Goal: Book appointment/travel/reservation

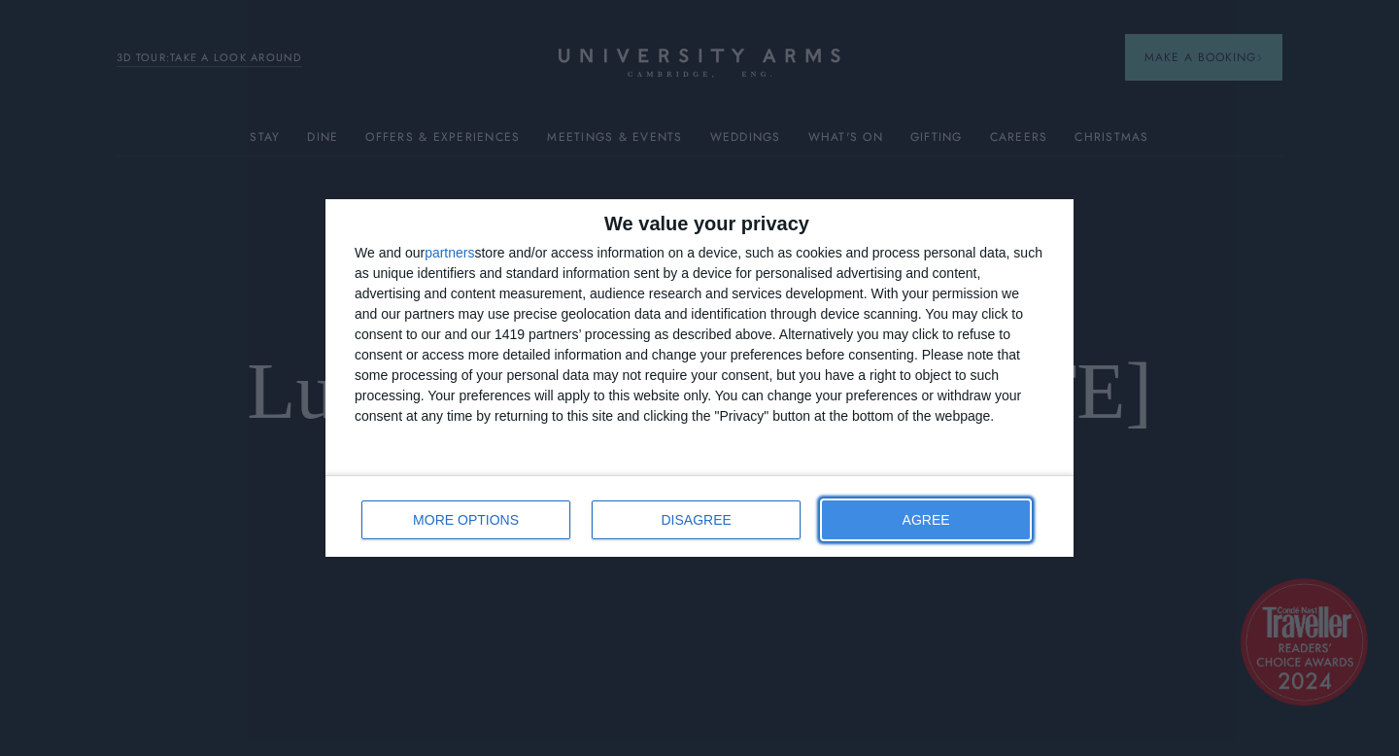
click at [936, 519] on span "AGREE" at bounding box center [926, 520] width 48 height 14
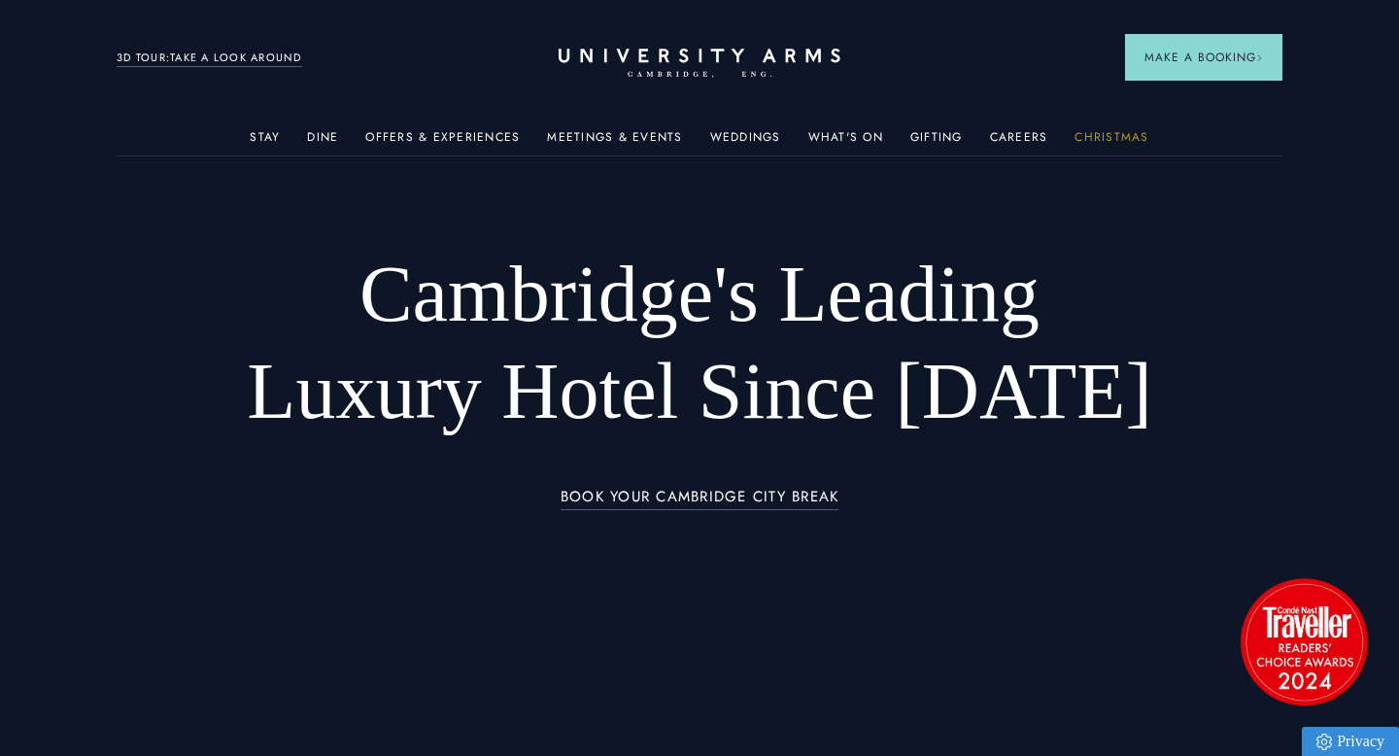
click at [1085, 138] on link "Christmas" at bounding box center [1111, 142] width 74 height 25
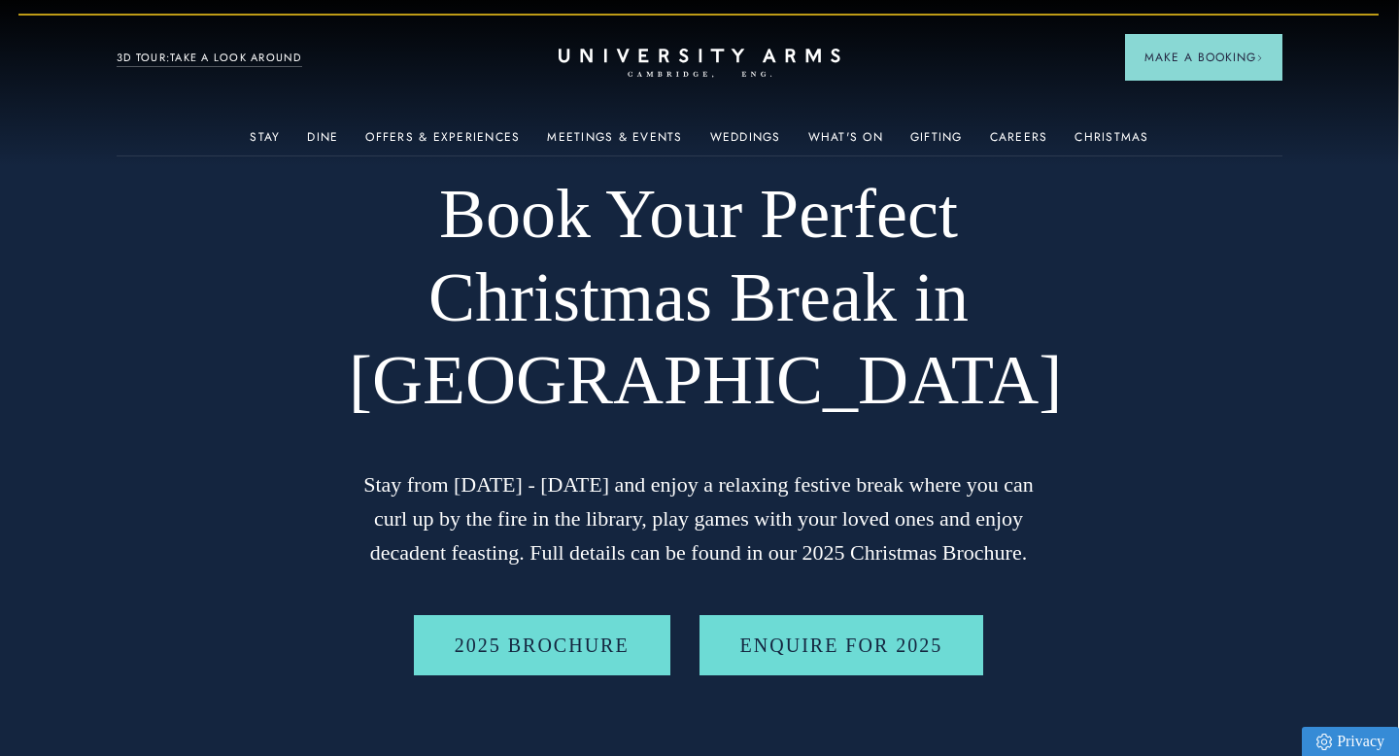
scroll to position [104, 1]
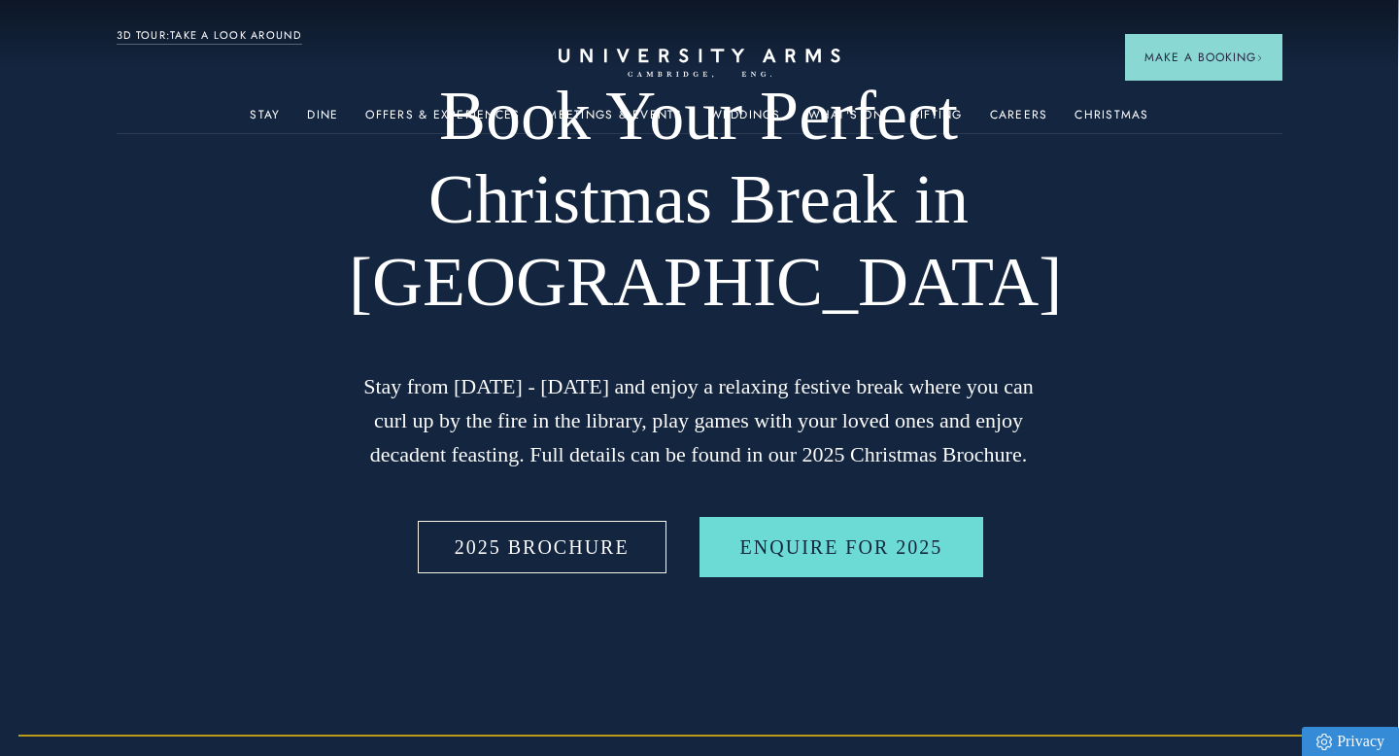
click at [558, 529] on link "2025 BROCHURE" at bounding box center [542, 547] width 256 height 60
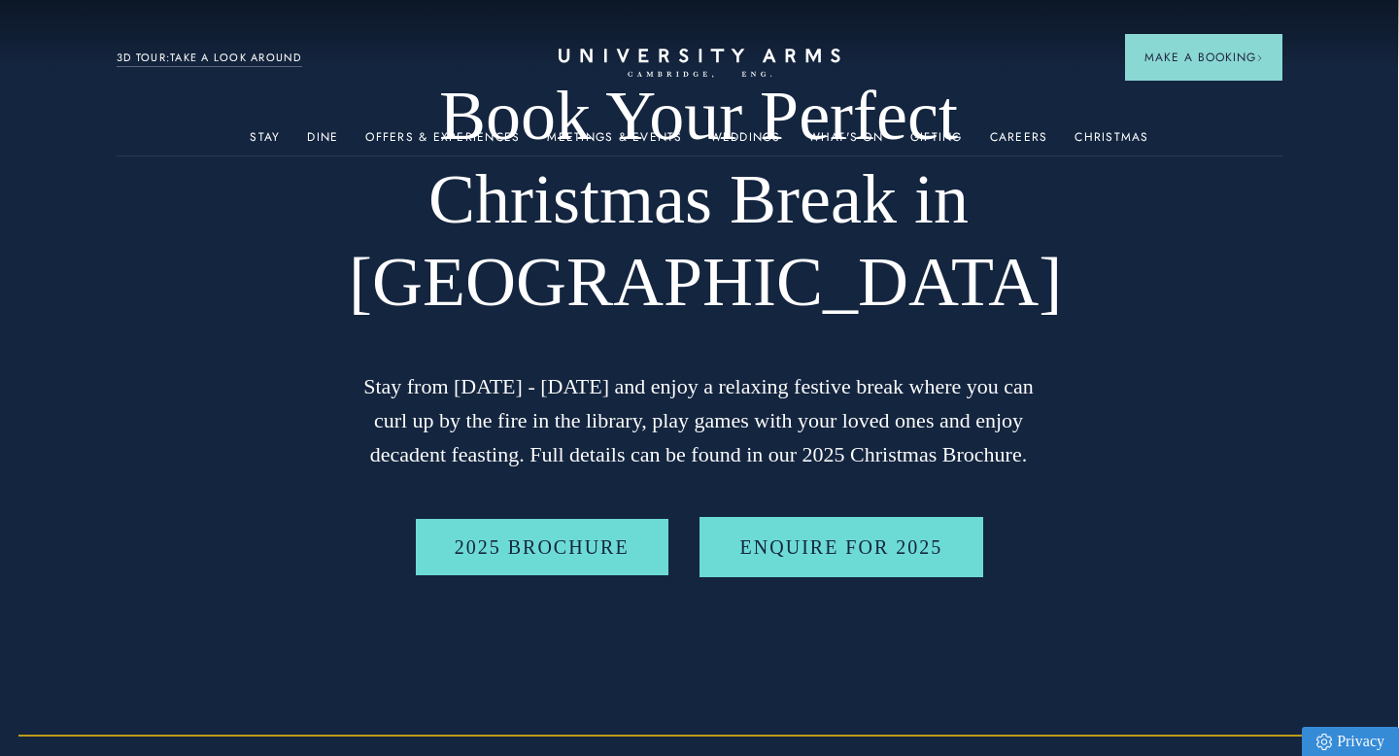
scroll to position [0, 1]
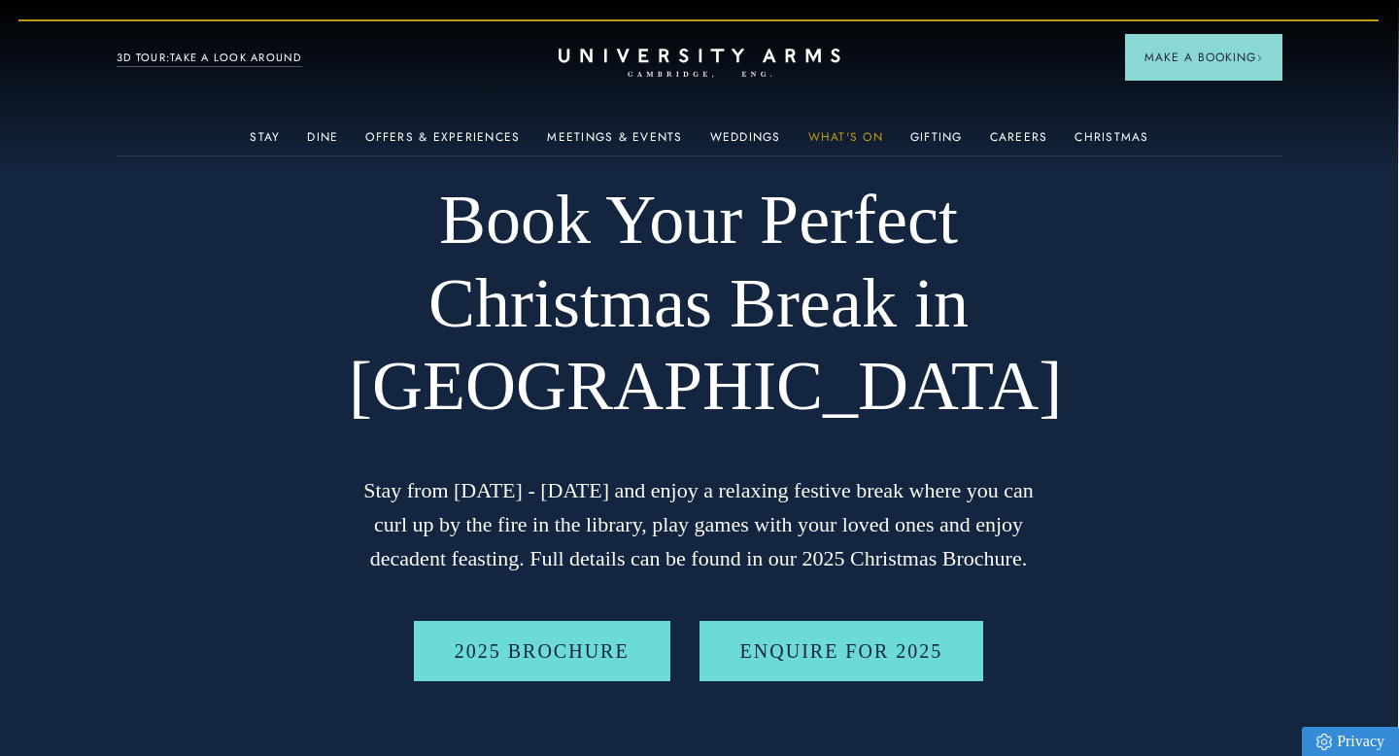
click at [838, 131] on link "What's On" at bounding box center [845, 142] width 75 height 25
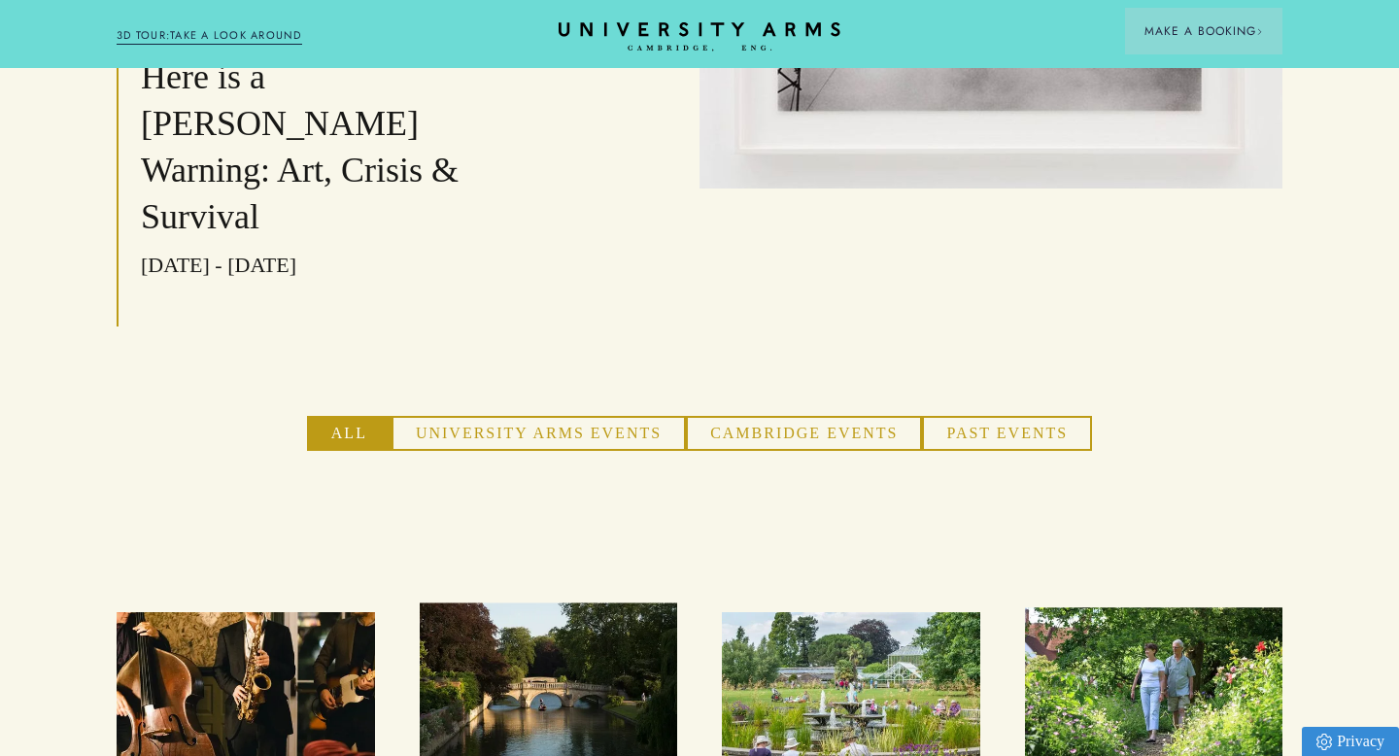
scroll to position [1176, 0]
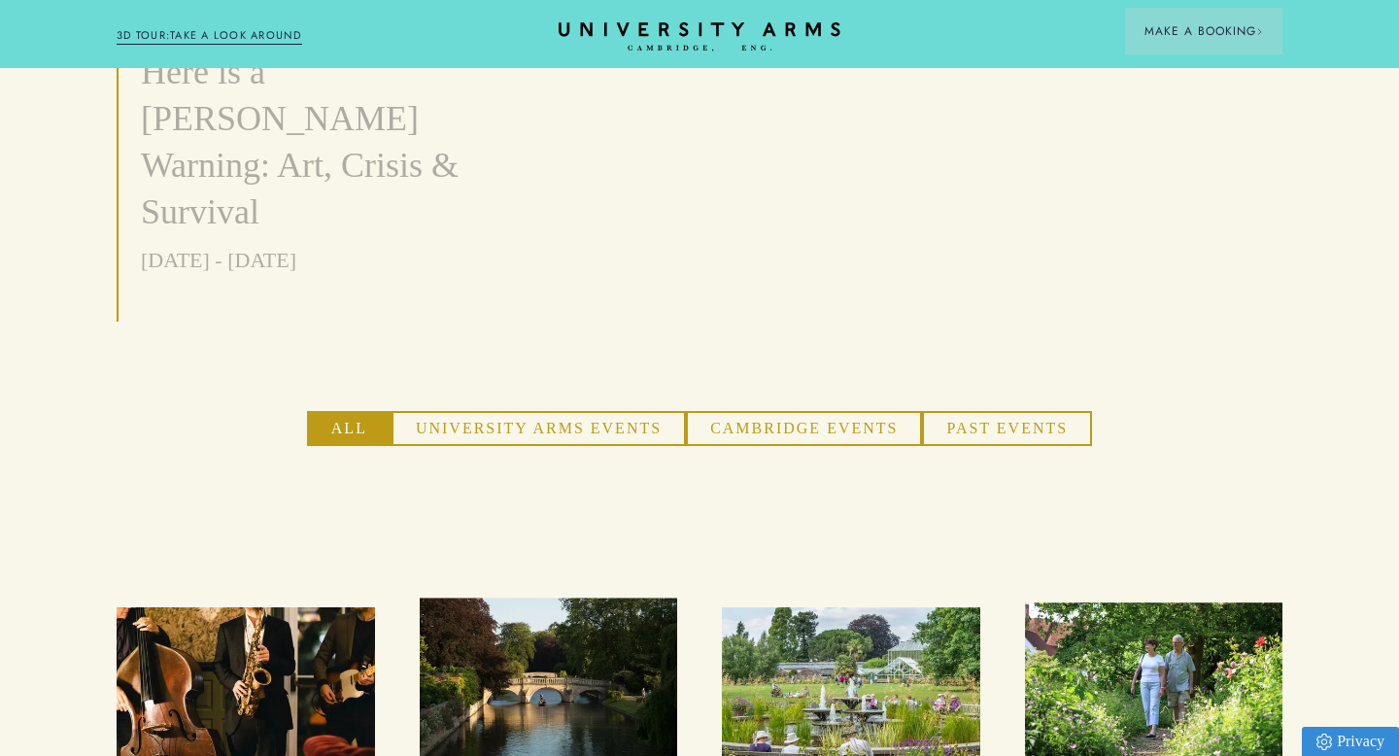
click at [505, 411] on button "University Arms Events" at bounding box center [538, 428] width 294 height 35
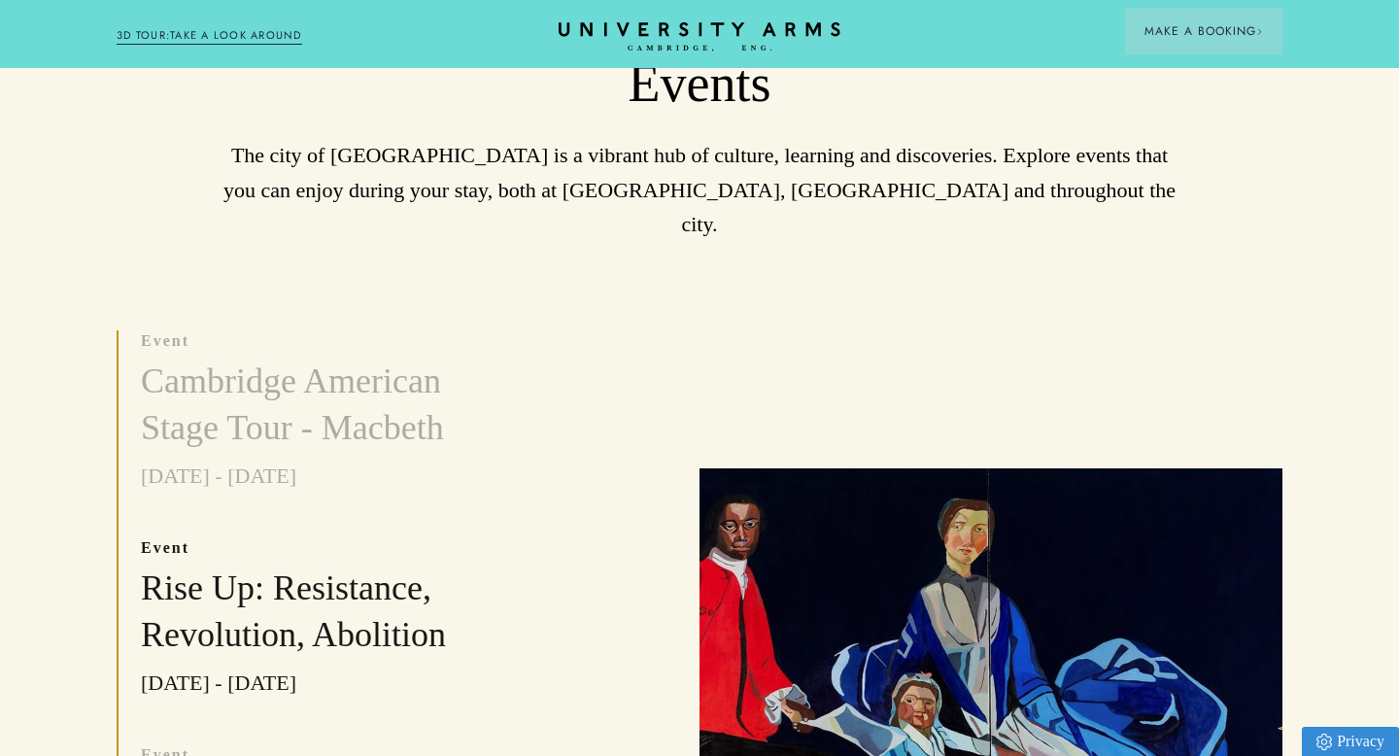
scroll to position [0, 0]
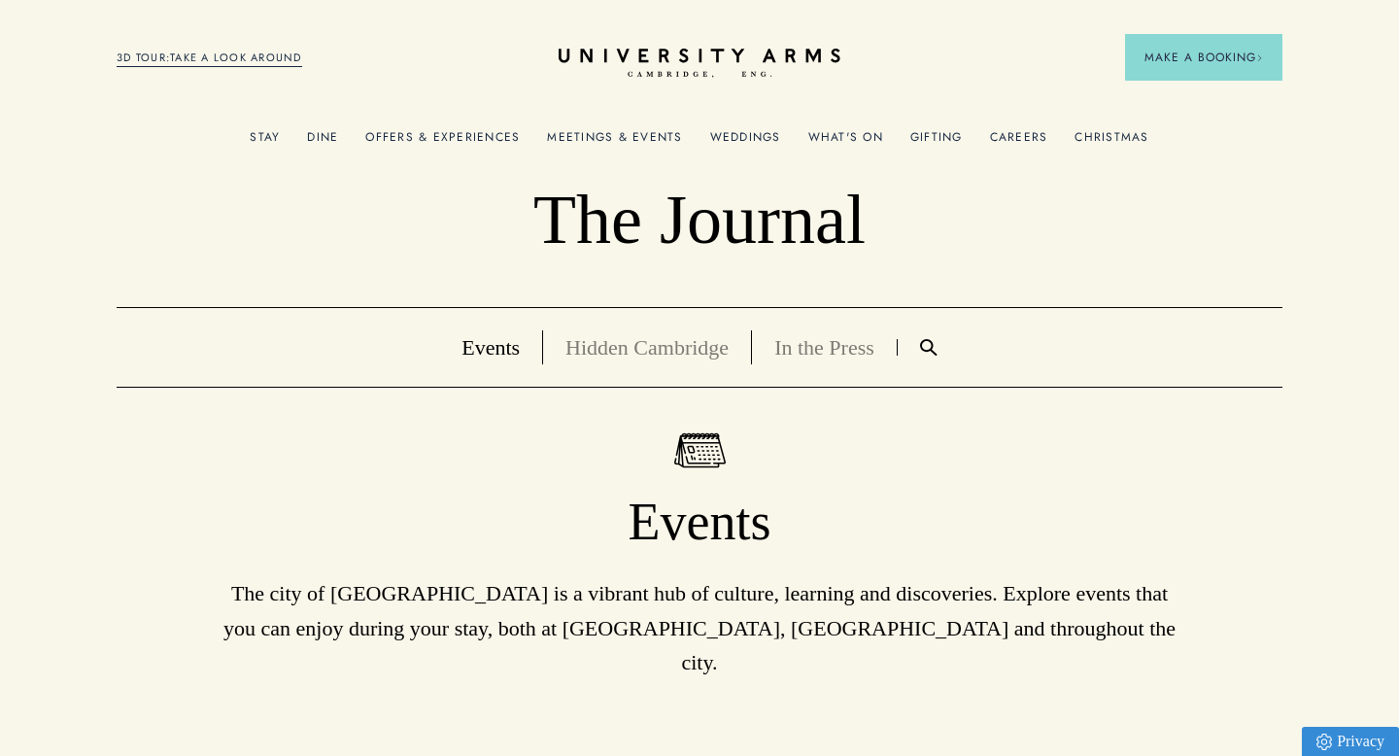
click at [469, 138] on link "Offers & Experiences" at bounding box center [442, 142] width 154 height 25
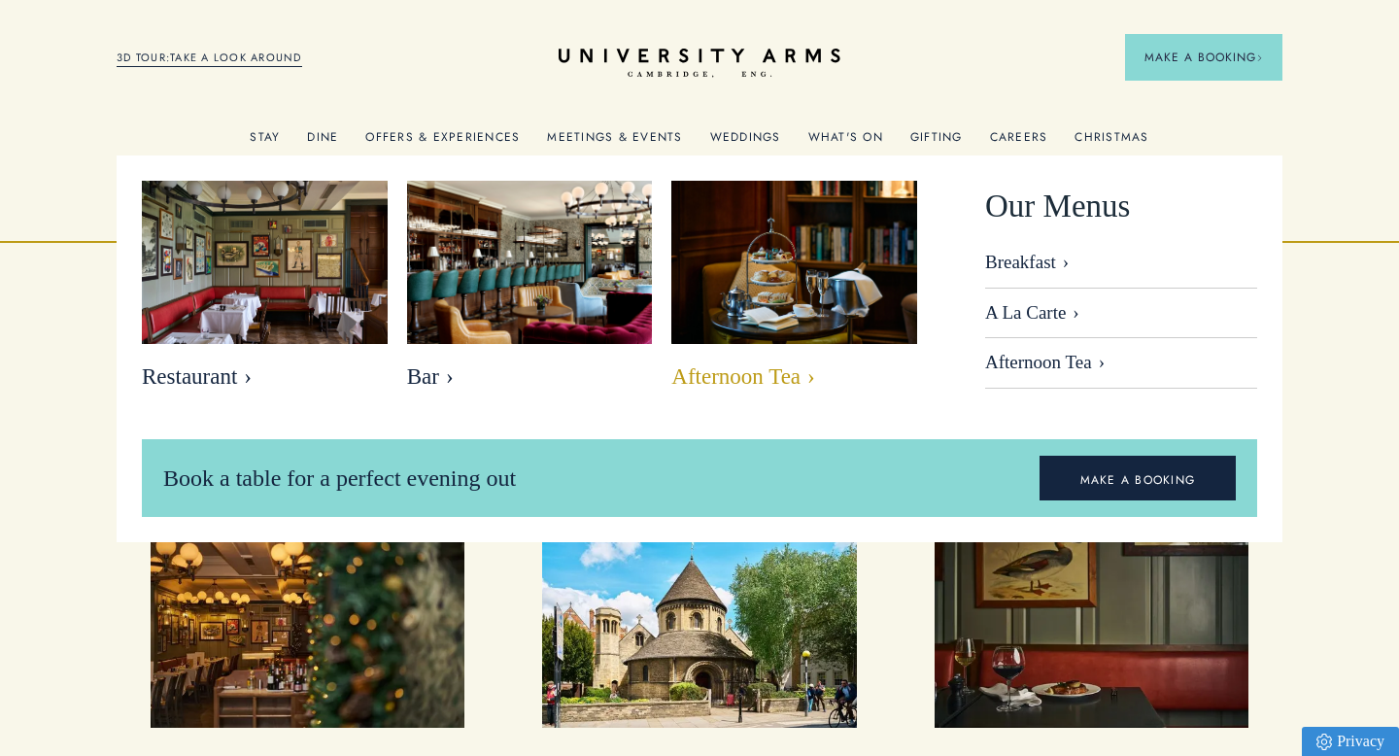
click at [781, 374] on span "Afternoon Tea" at bounding box center [794, 376] width 246 height 27
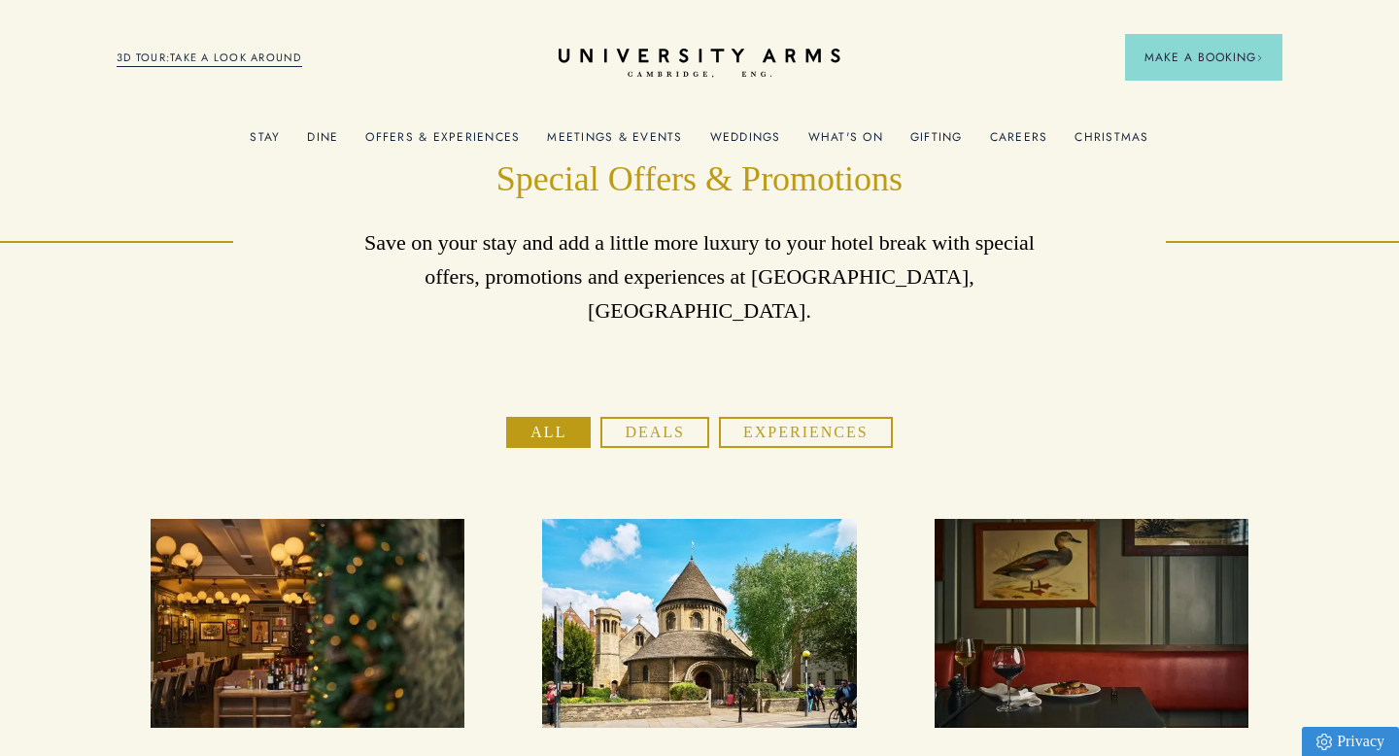
click at [1095, 134] on link "Christmas" at bounding box center [1111, 142] width 74 height 25
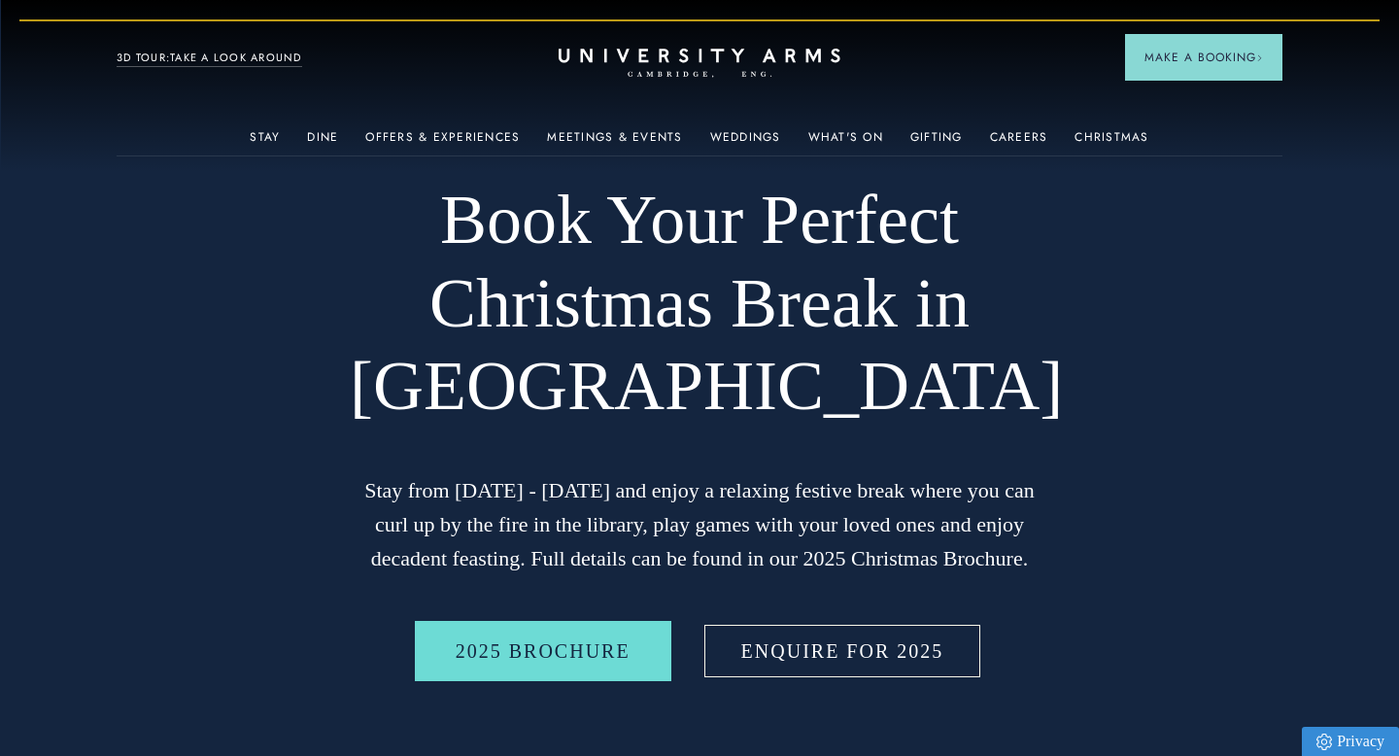
click at [846, 665] on link "Enquire for 2025" at bounding box center [842, 651] width 285 height 60
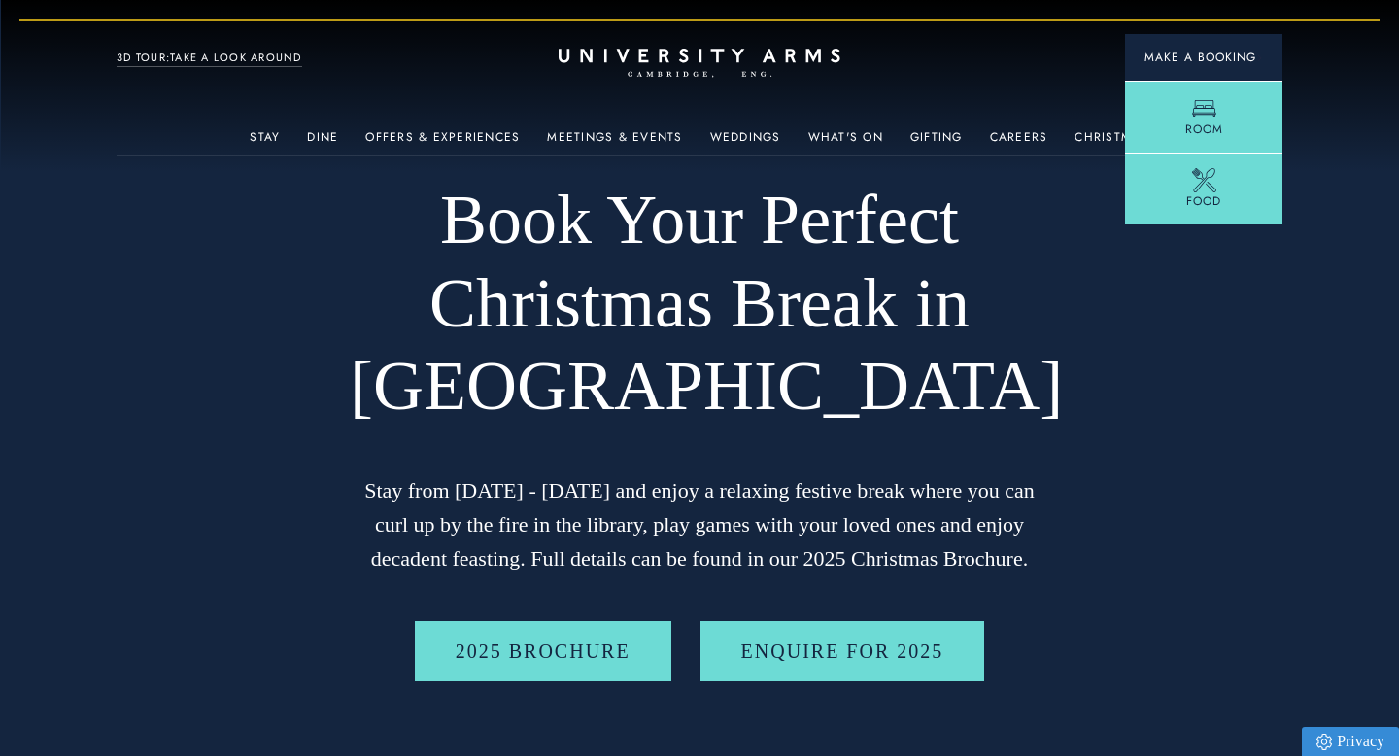
click at [1231, 68] on button "Make a Booking" at bounding box center [1203, 57] width 157 height 47
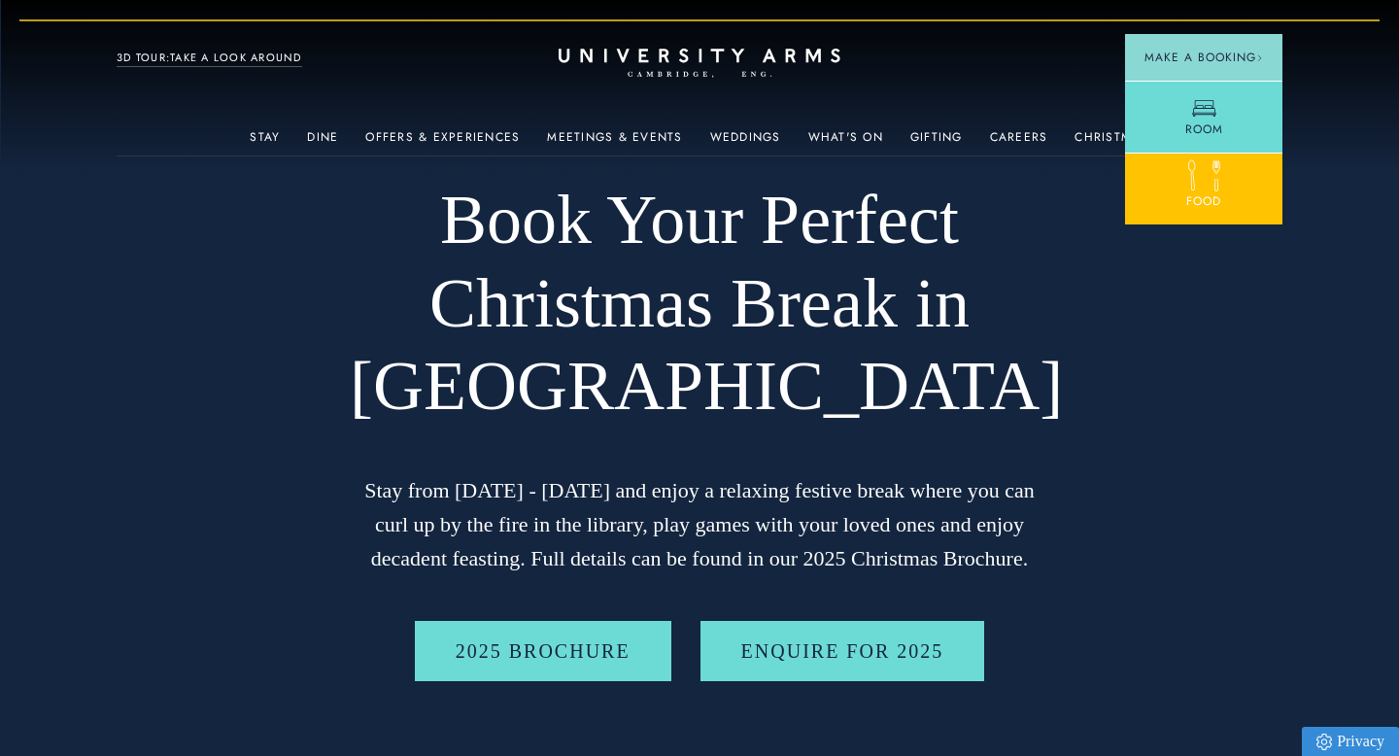
click at [1205, 190] on div at bounding box center [1204, 180] width 24 height 24
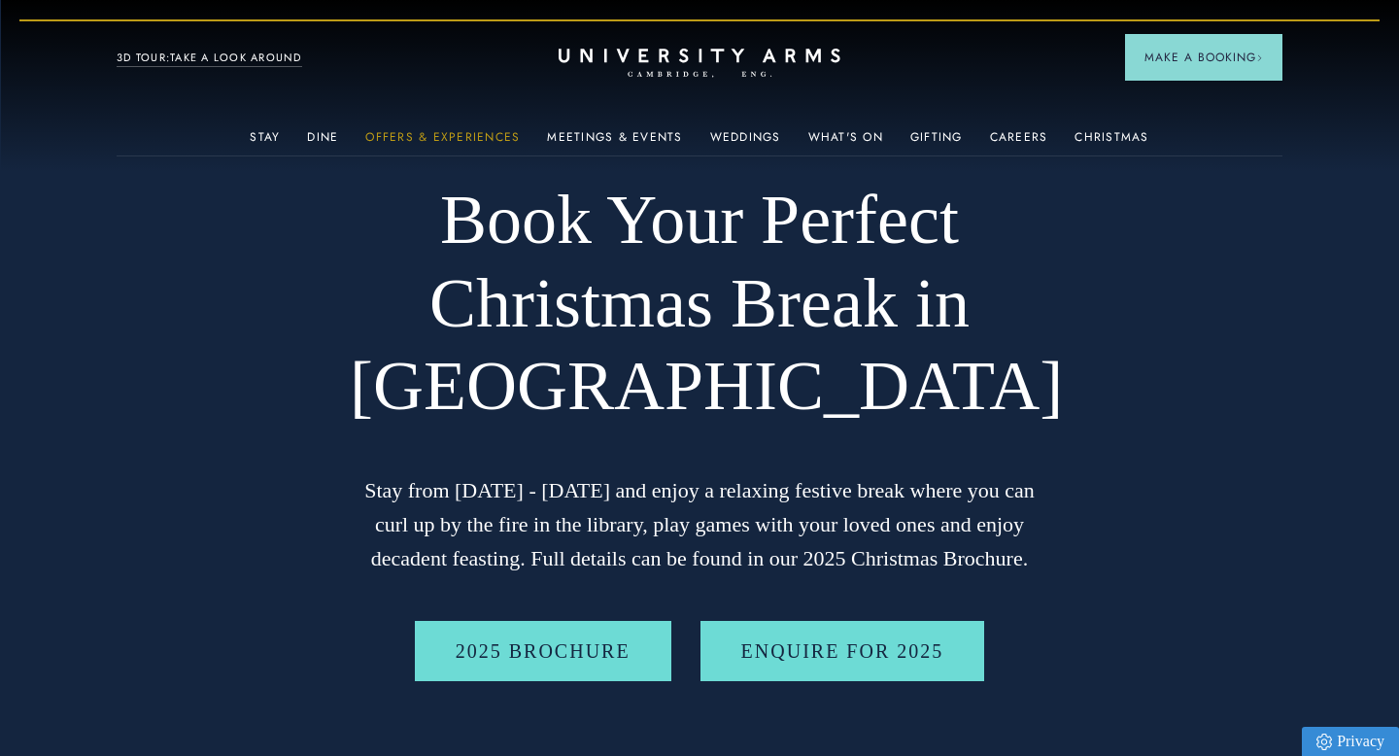
click at [486, 137] on link "Offers & Experiences" at bounding box center [442, 142] width 154 height 25
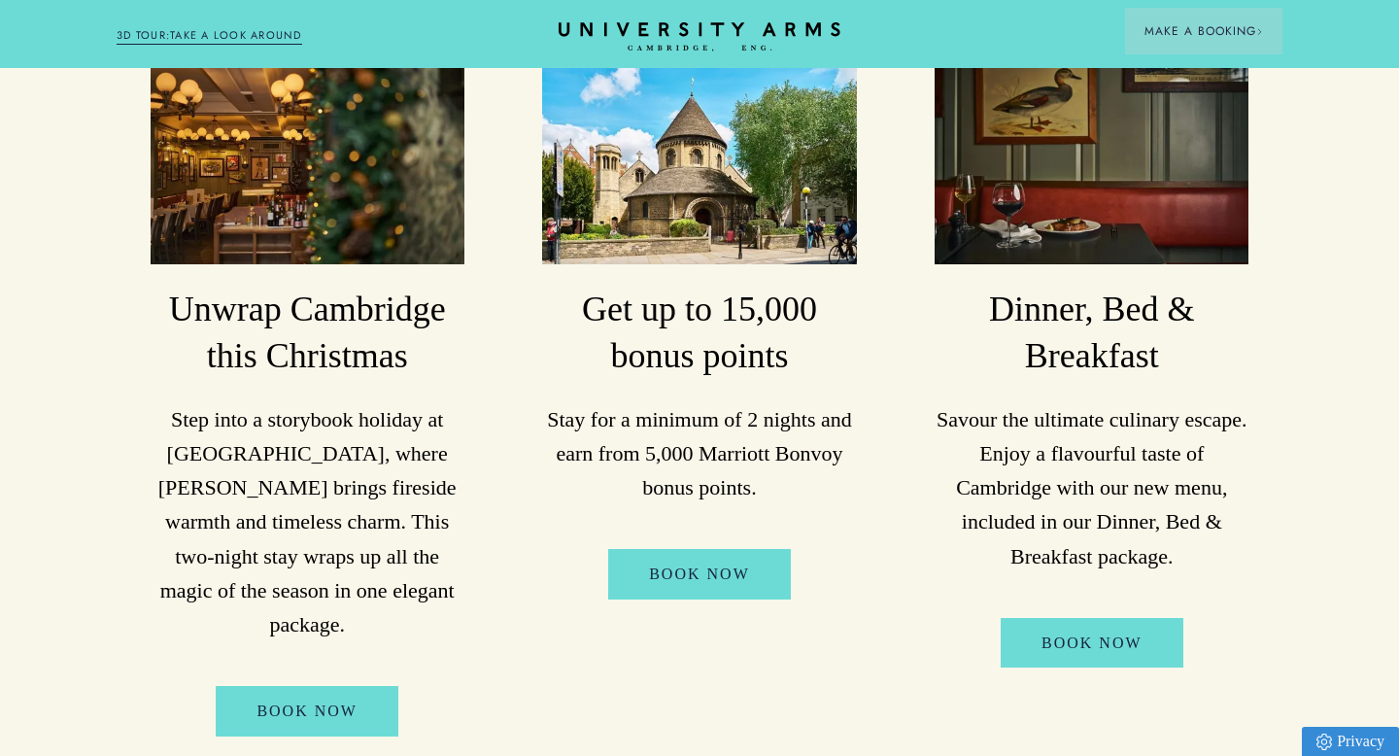
scroll to position [467, 0]
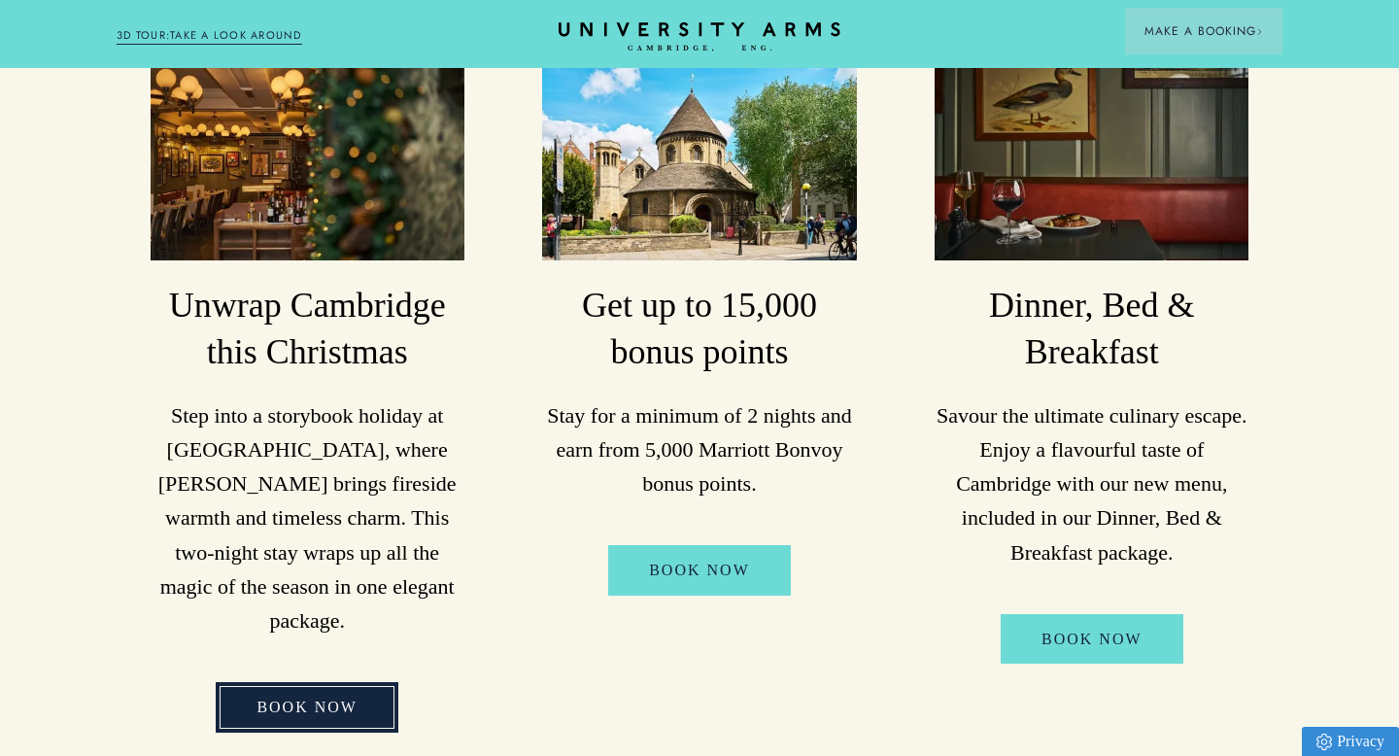
click at [275, 682] on link "BOOK NOW" at bounding box center [307, 707] width 183 height 51
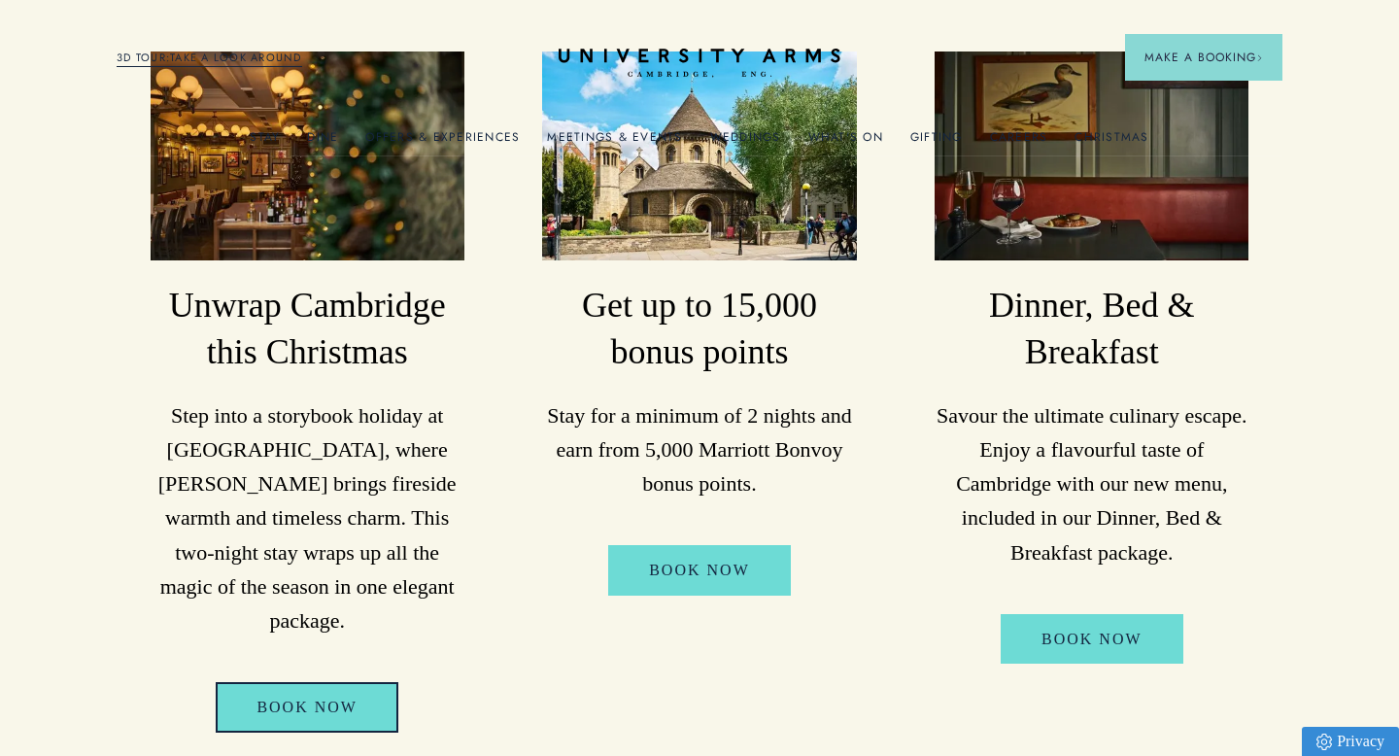
scroll to position [0, 0]
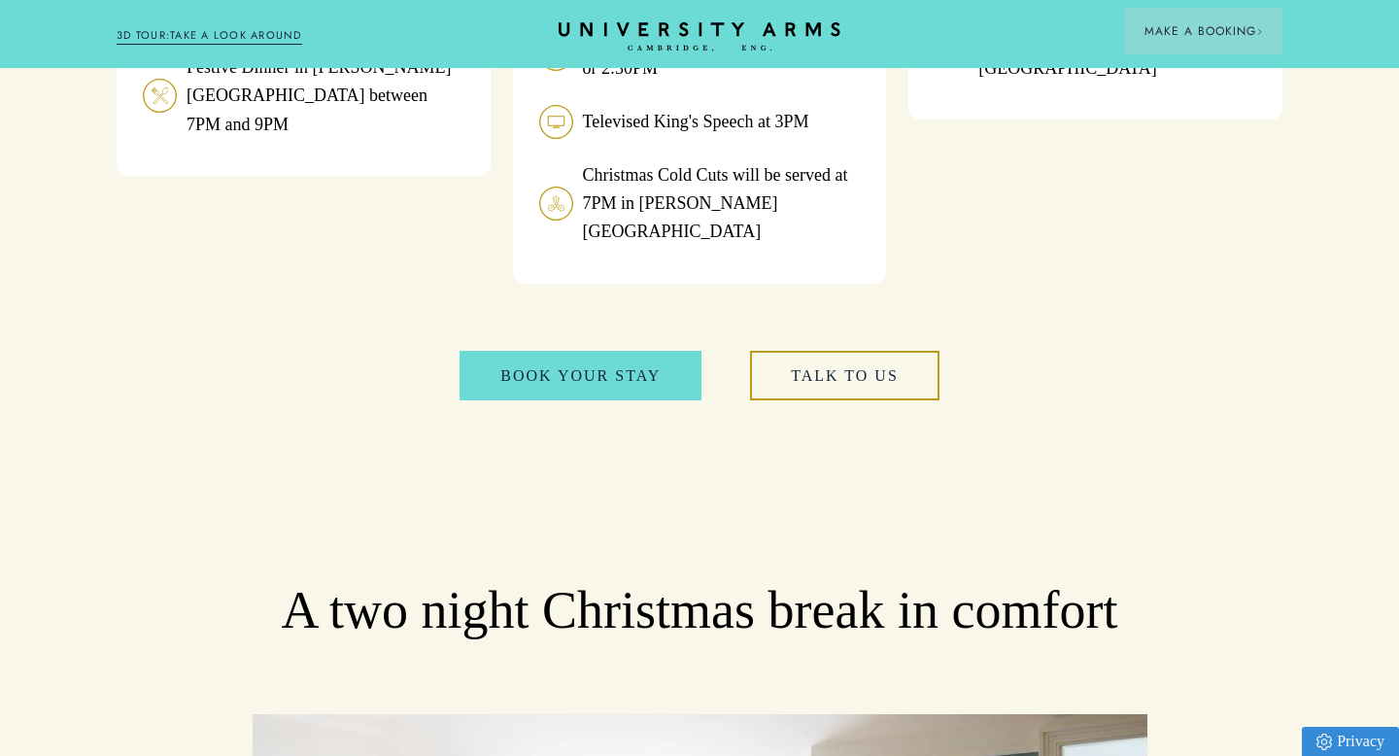
scroll to position [2272, 0]
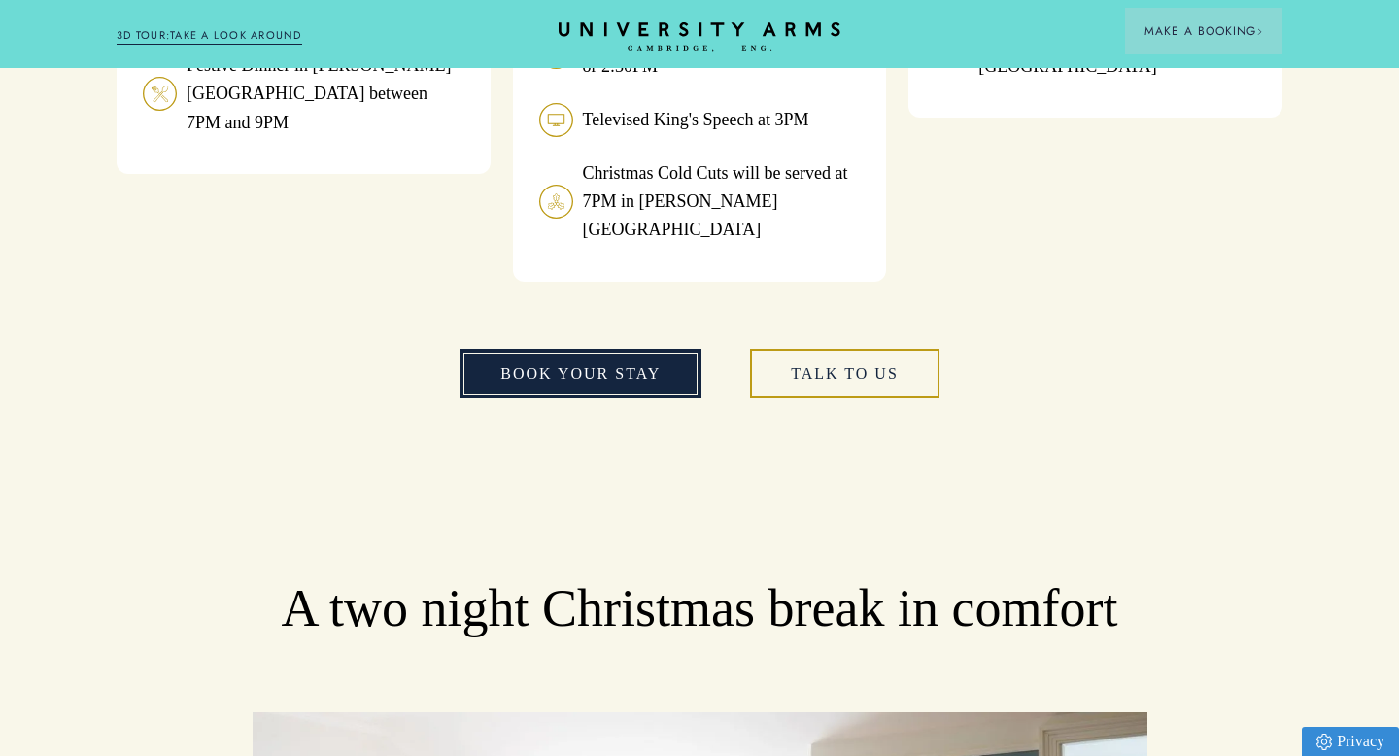
click at [526, 349] on link "book your stay" at bounding box center [580, 374] width 242 height 51
